Goal: Transaction & Acquisition: Purchase product/service

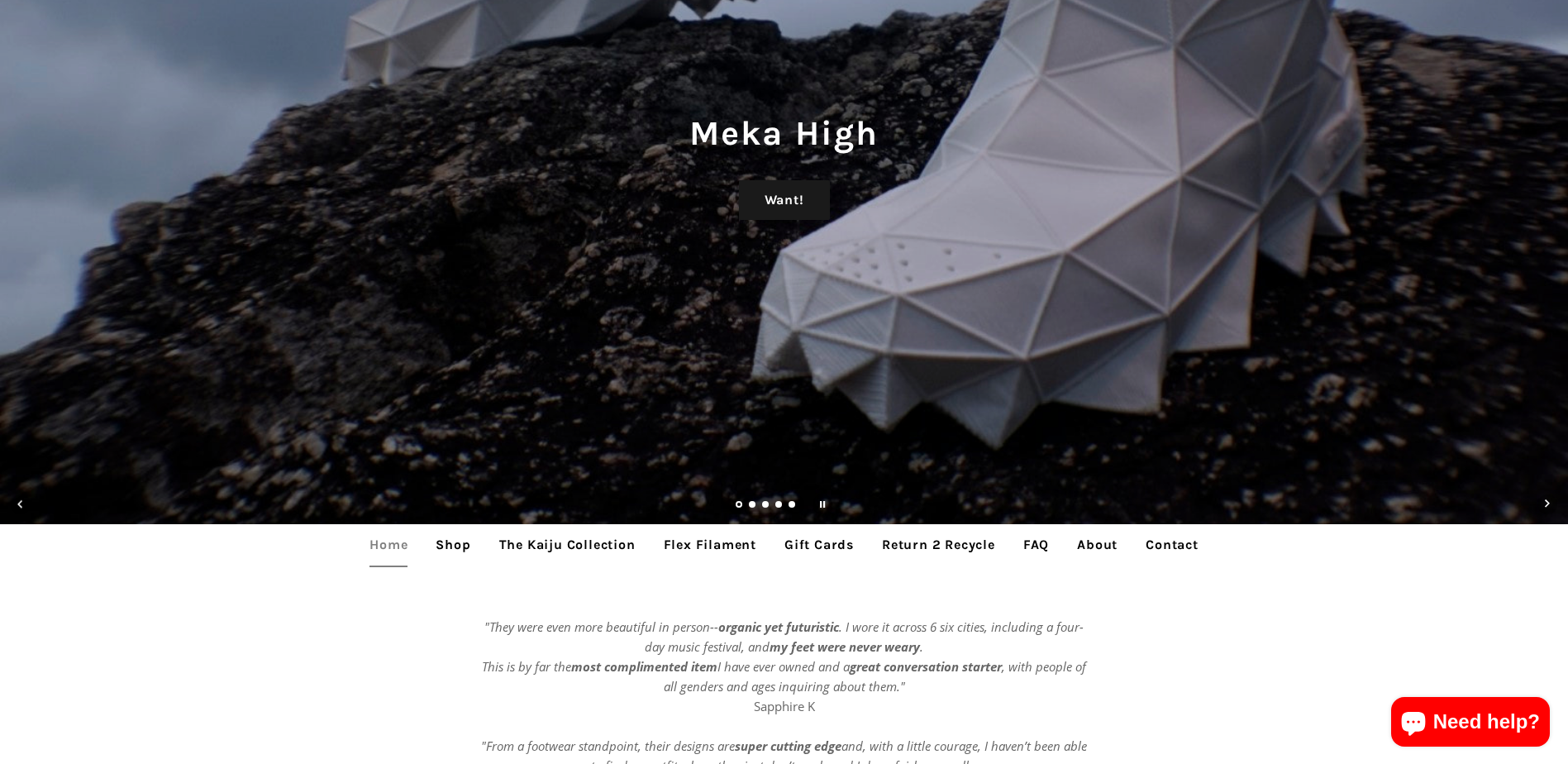
scroll to position [248, 0]
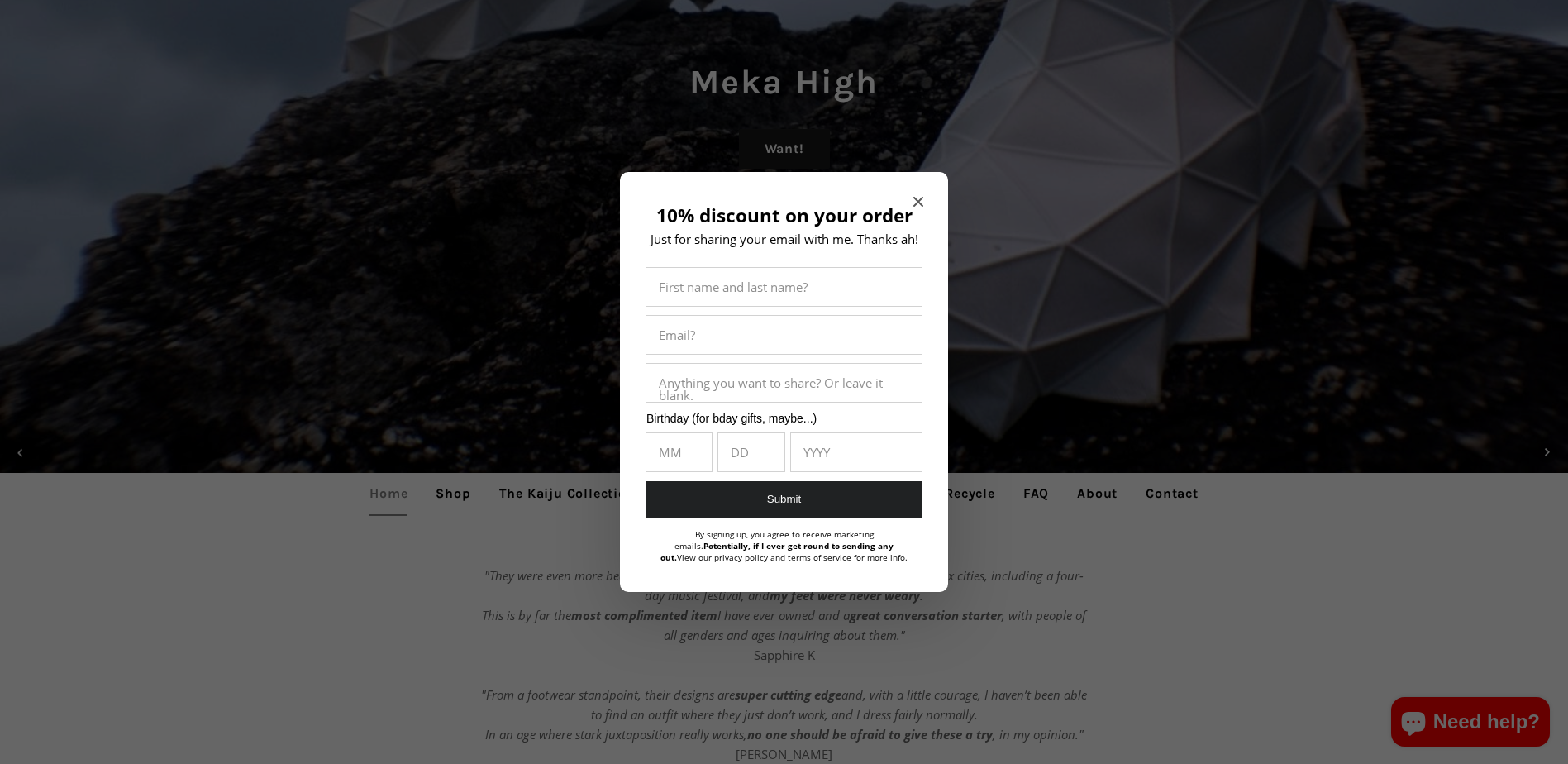
click at [897, 200] on div "10% discount on your order Just for sharing your email with me. Thanks ah! Firs…" at bounding box center [784, 382] width 328 height 420
click at [912, 200] on div "10% discount on your order Just for sharing your email with me. Thanks ah! Firs…" at bounding box center [784, 382] width 328 height 420
click at [921, 201] on icon "Close modal" at bounding box center [918, 201] width 10 height 10
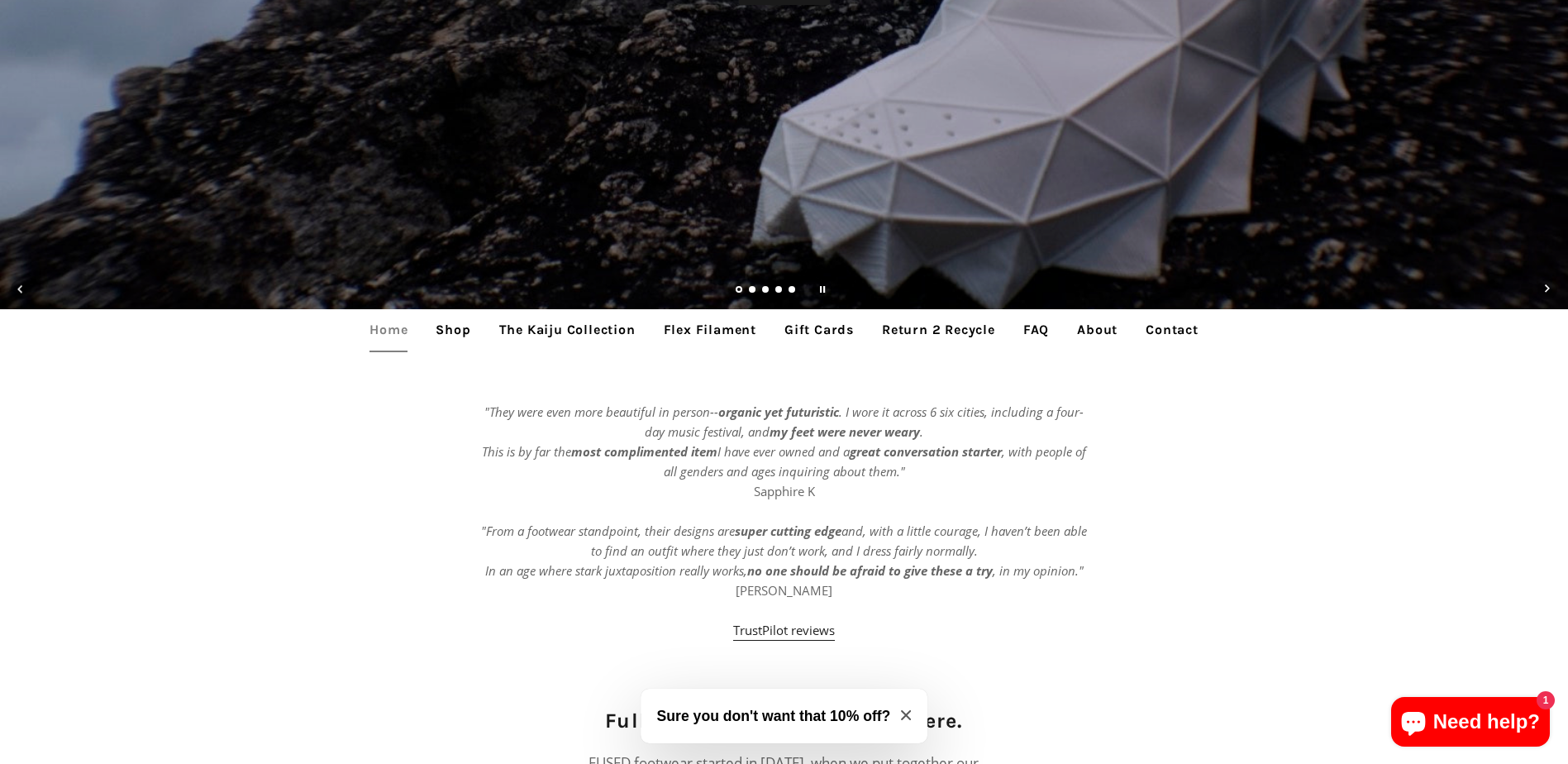
scroll to position [413, 0]
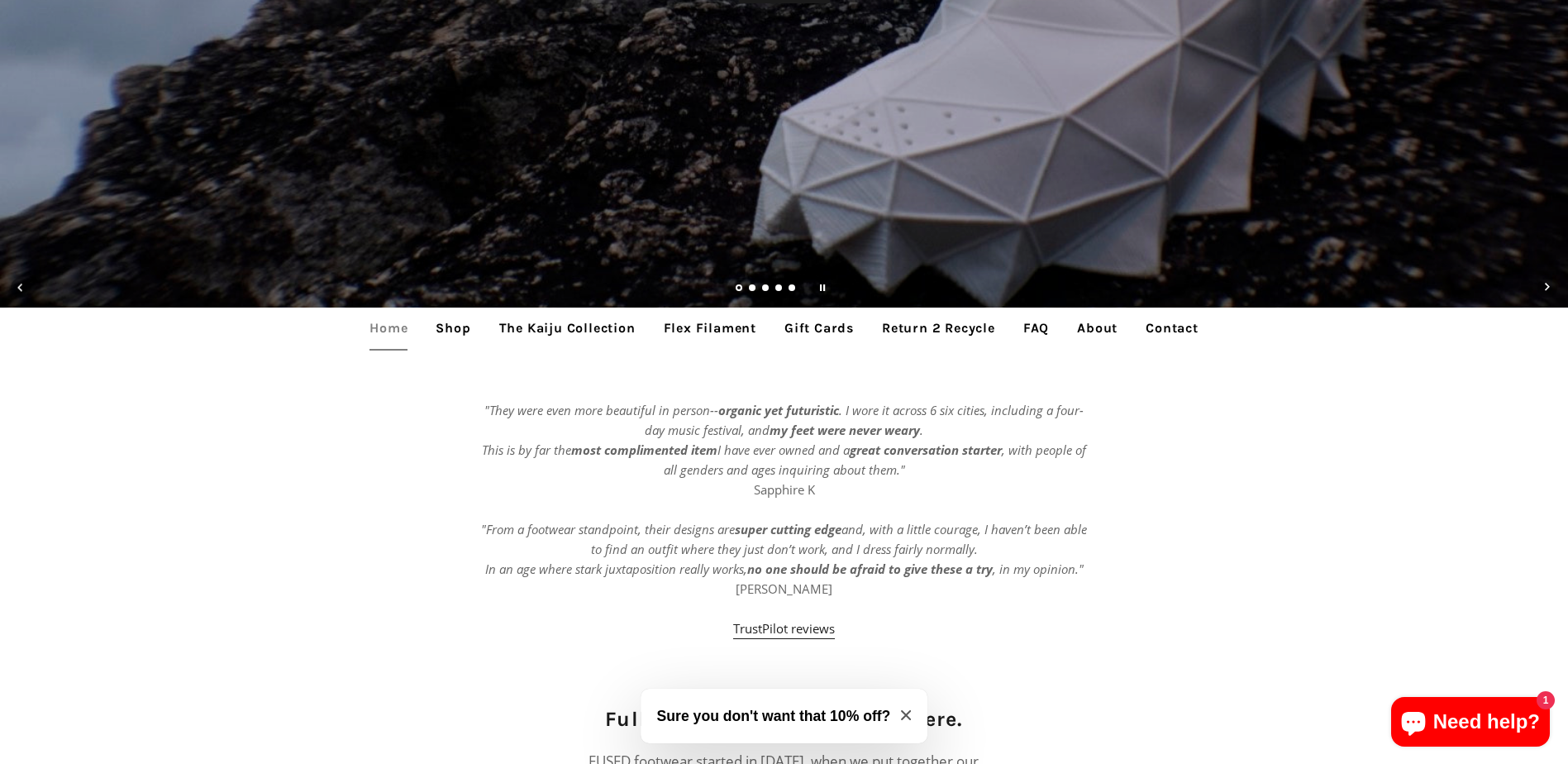
click at [457, 313] on link "Shop" at bounding box center [453, 328] width 60 height 41
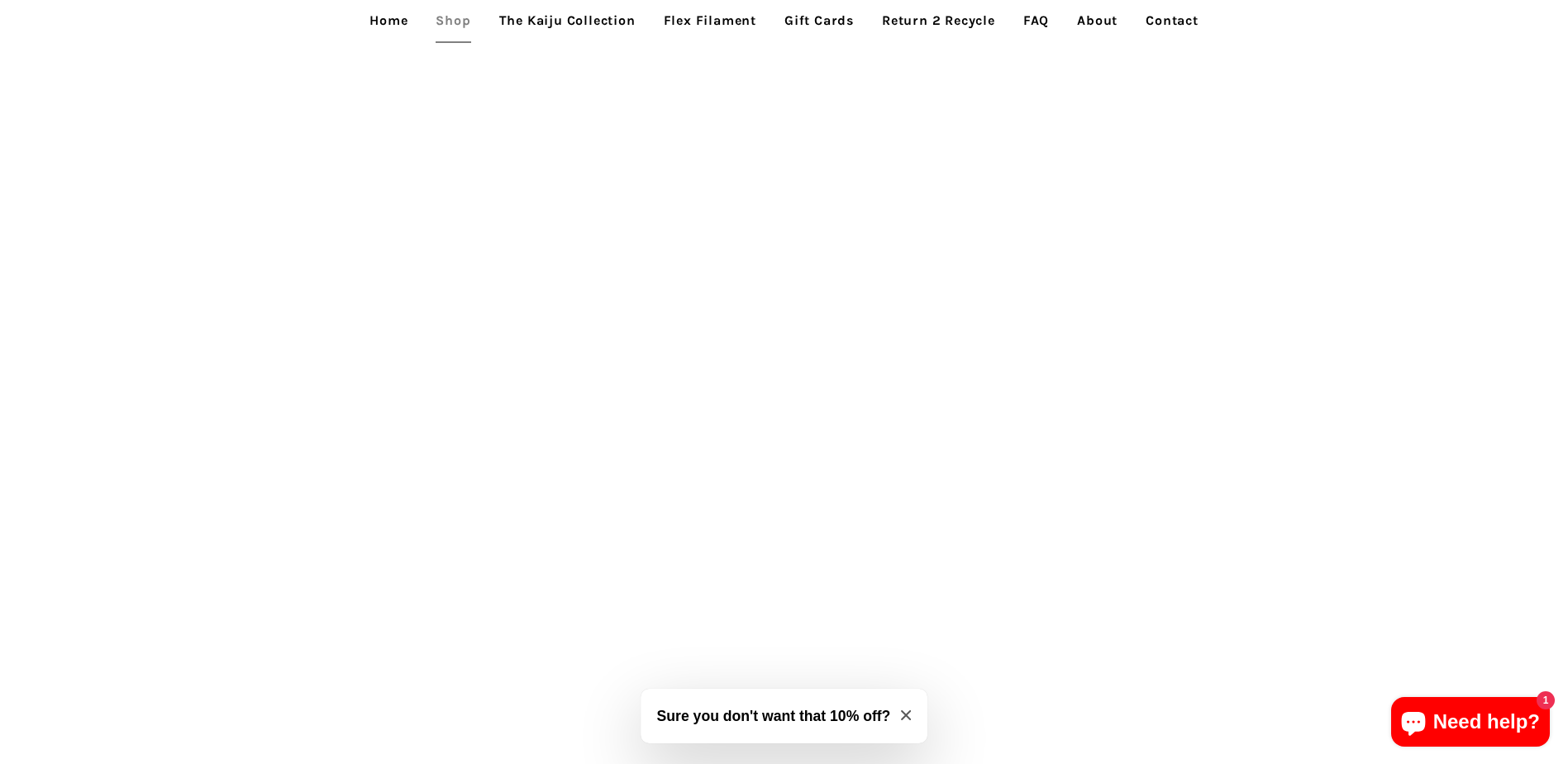
scroll to position [1984, 0]
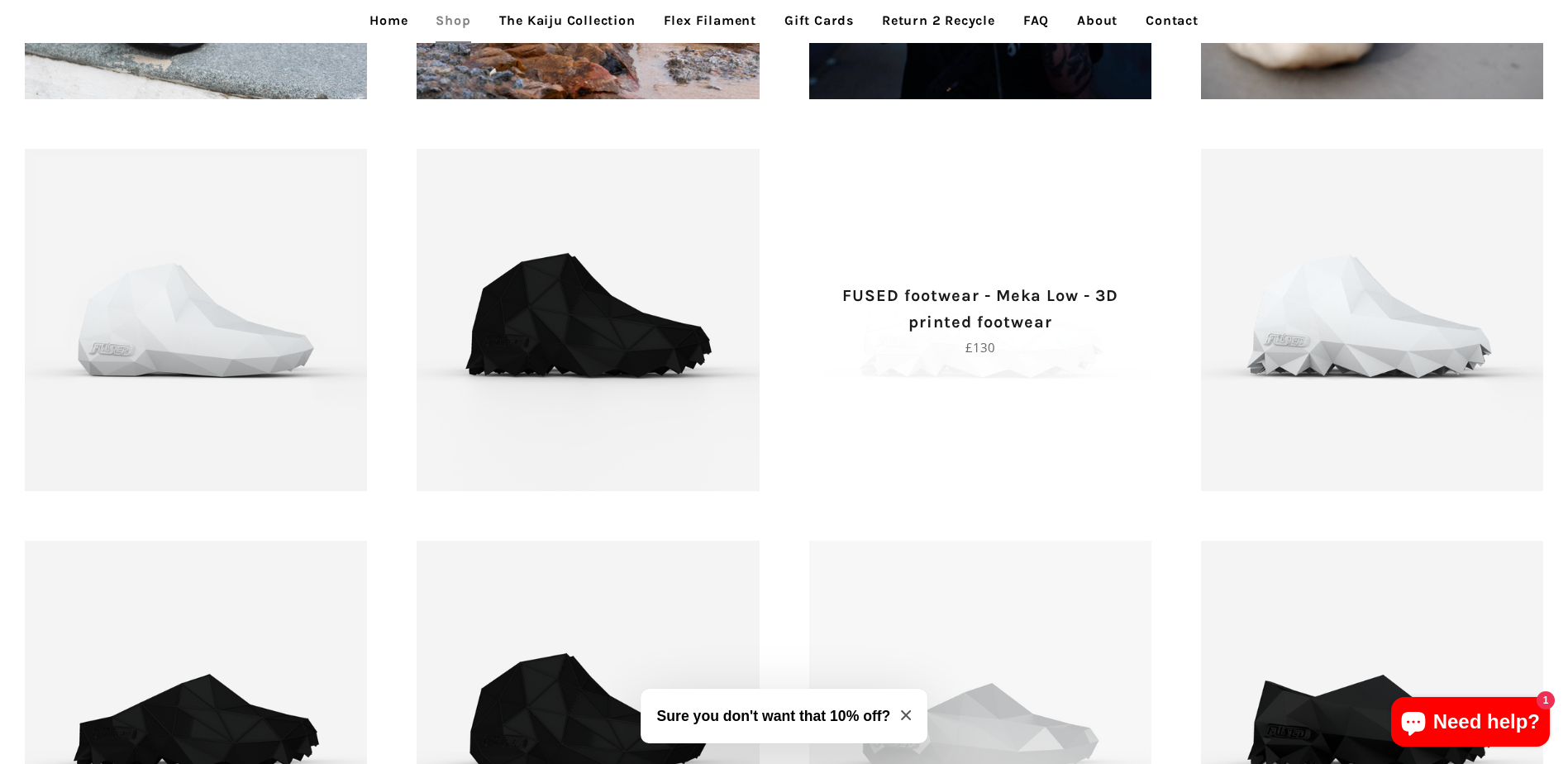
click at [1009, 348] on p "Regular price £130" at bounding box center [980, 347] width 284 height 20
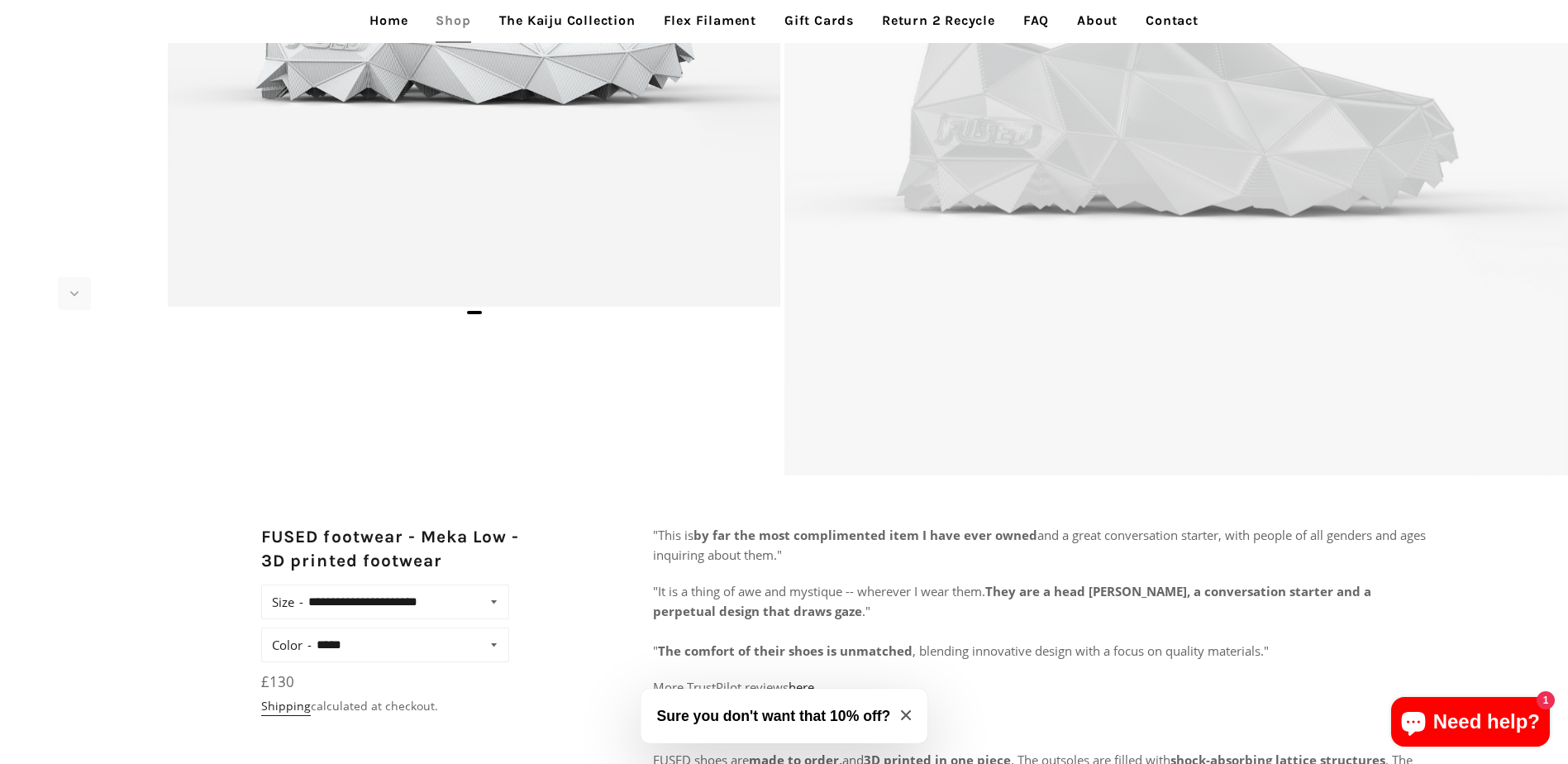
scroll to position [578, 0]
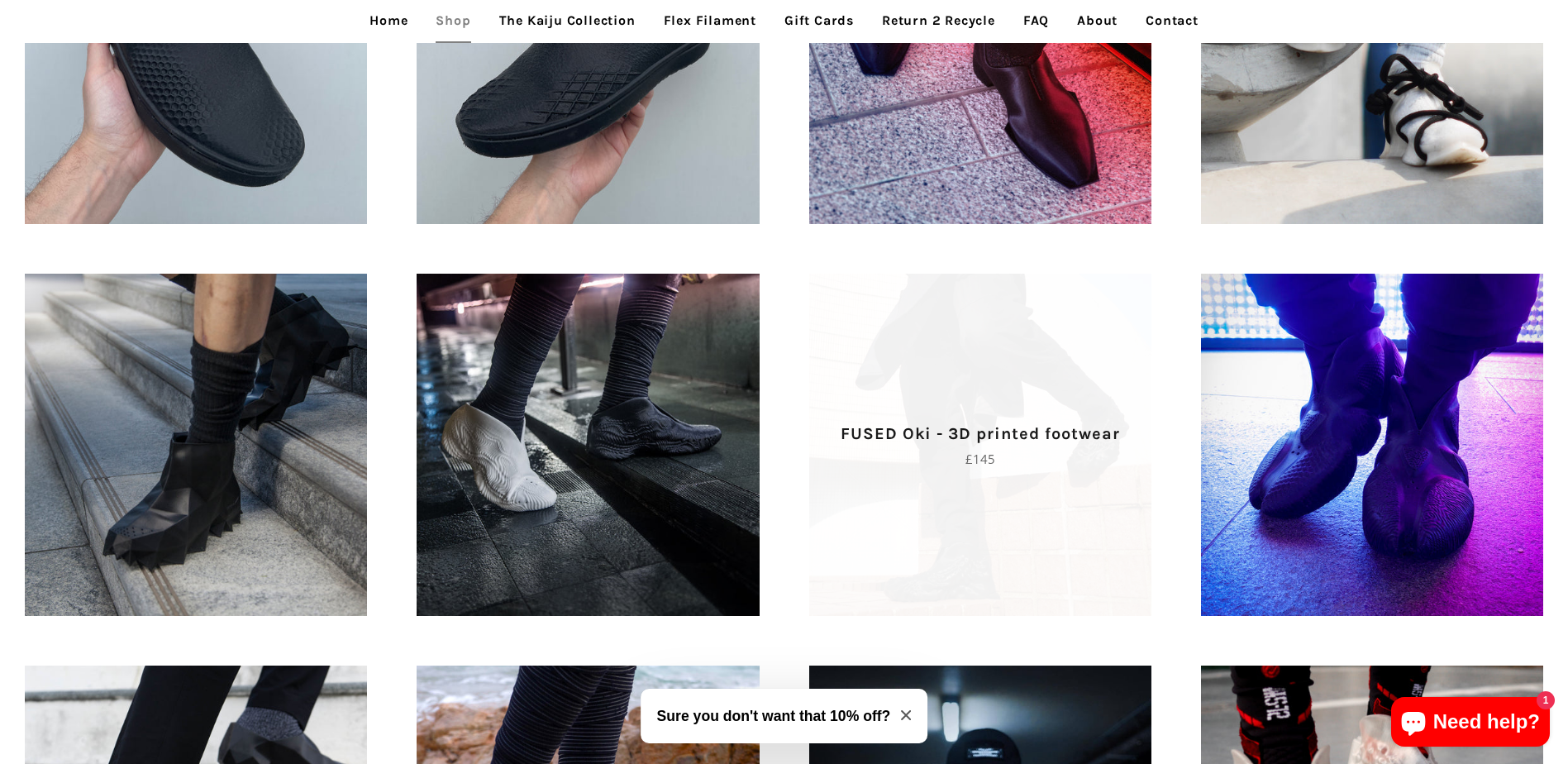
scroll to position [1075, 0]
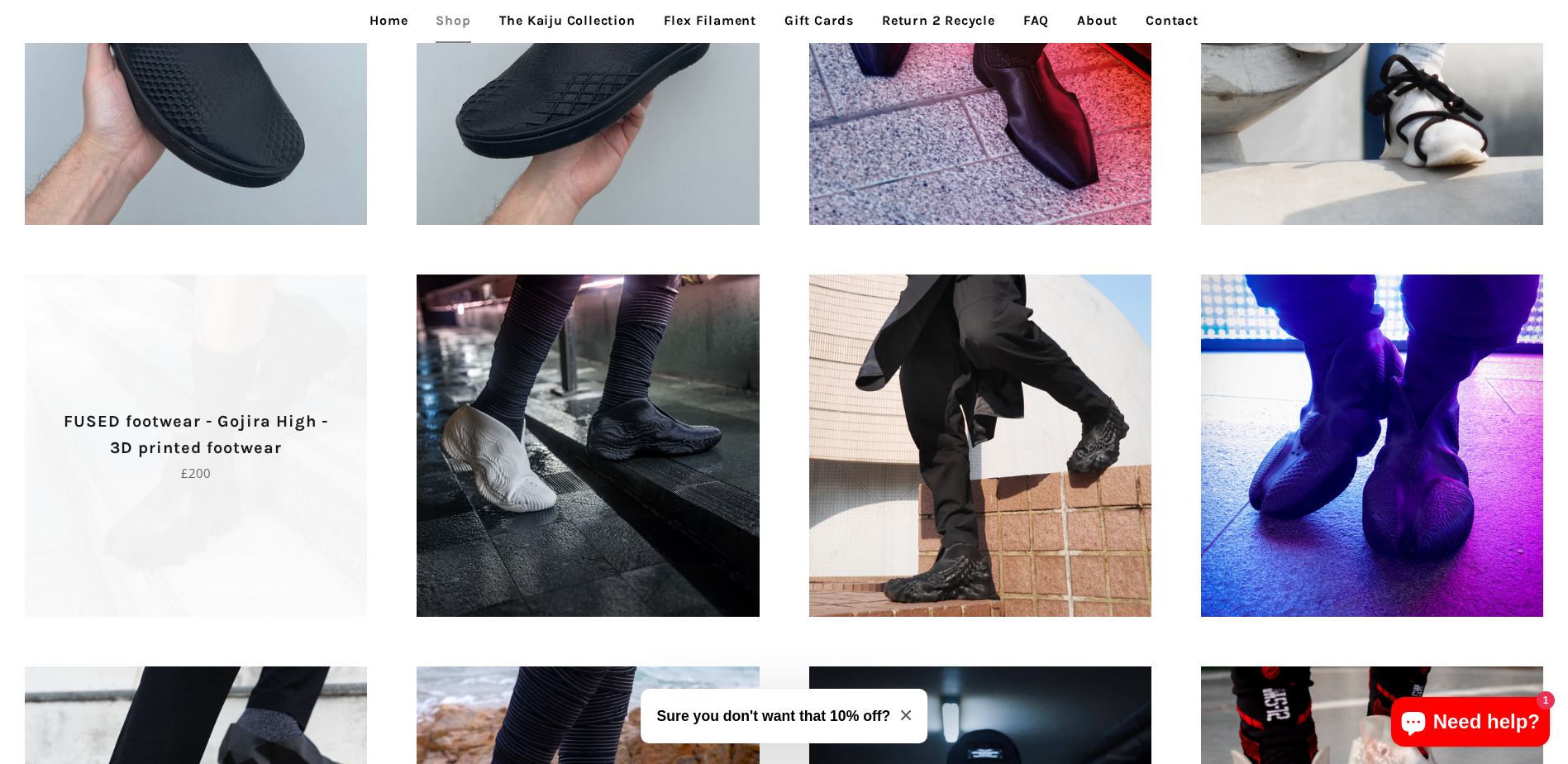
click at [197, 448] on p "FUSED footwear - Gojira High - 3D printed footwear" at bounding box center [196, 435] width 284 height 53
